Goal: Task Accomplishment & Management: Complete application form

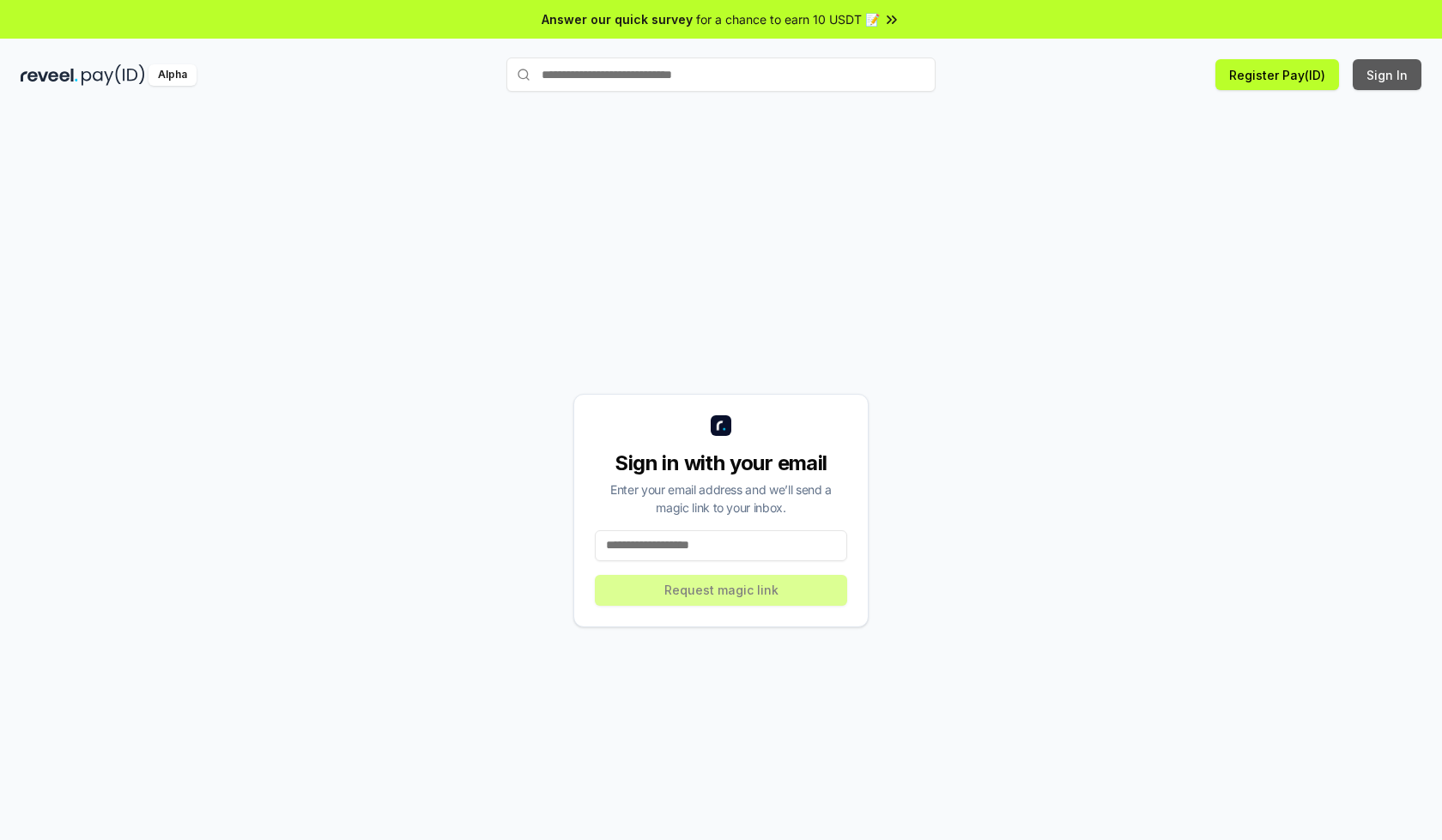
click at [1387, 74] on button "Sign In" at bounding box center [1387, 74] width 69 height 31
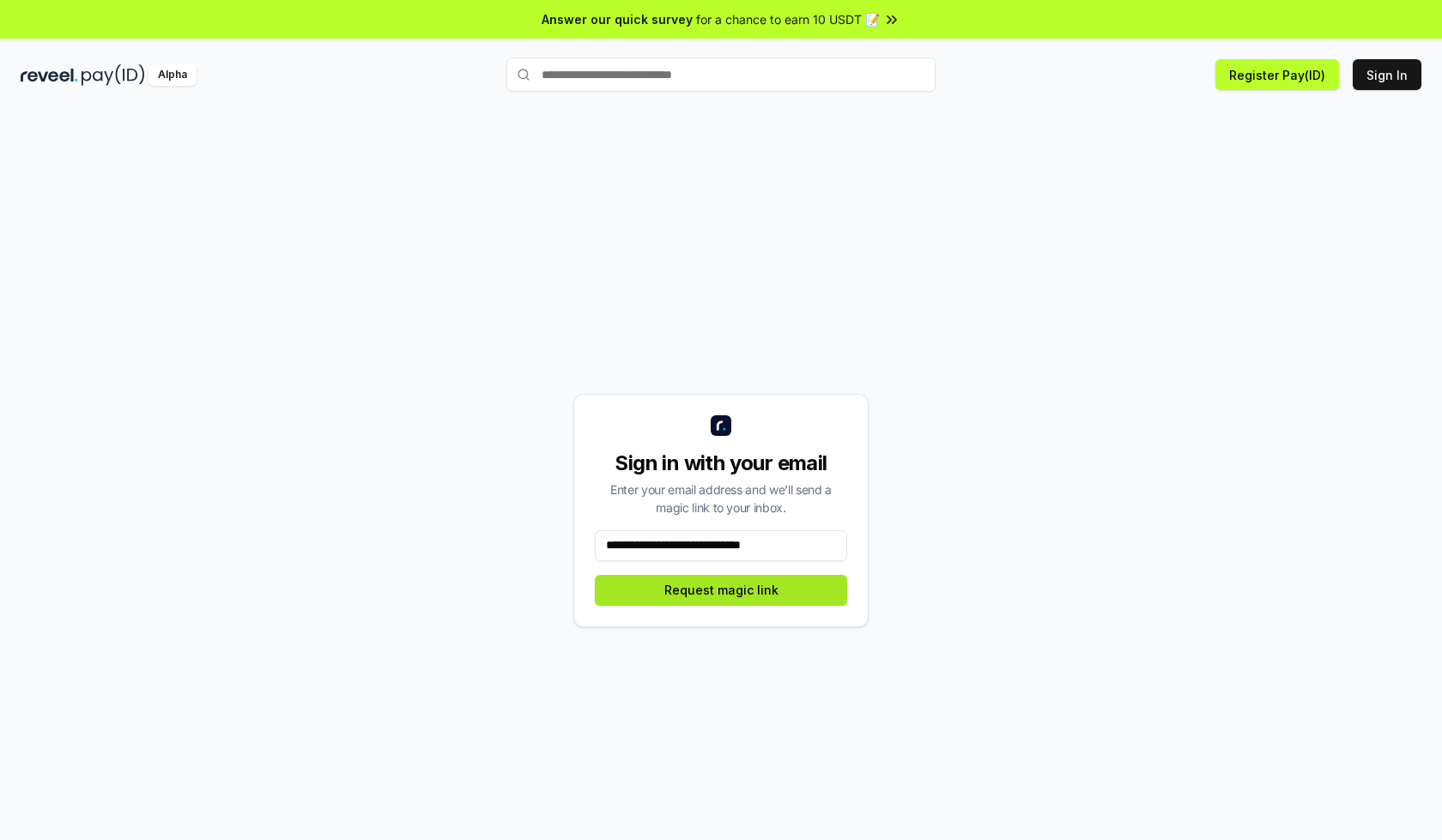
type input "**********"
click at [721, 589] on button "Request magic link" at bounding box center [720, 590] width 252 height 31
